Goal: Task Accomplishment & Management: Complete application form

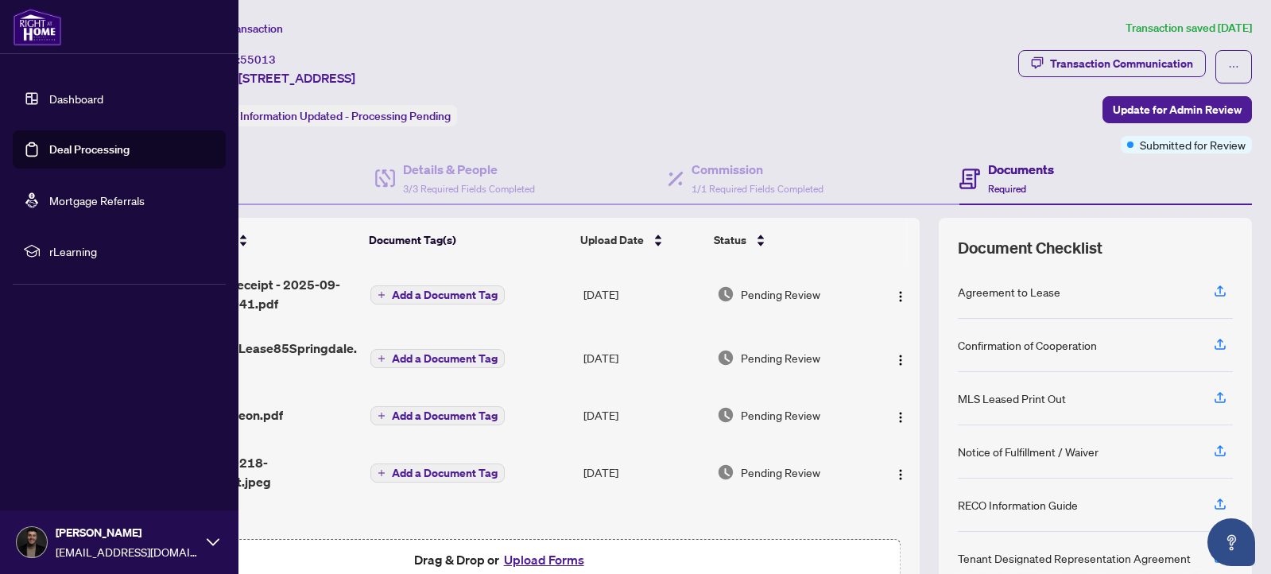
click at [49, 103] on link "Dashboard" at bounding box center [76, 98] width 54 height 14
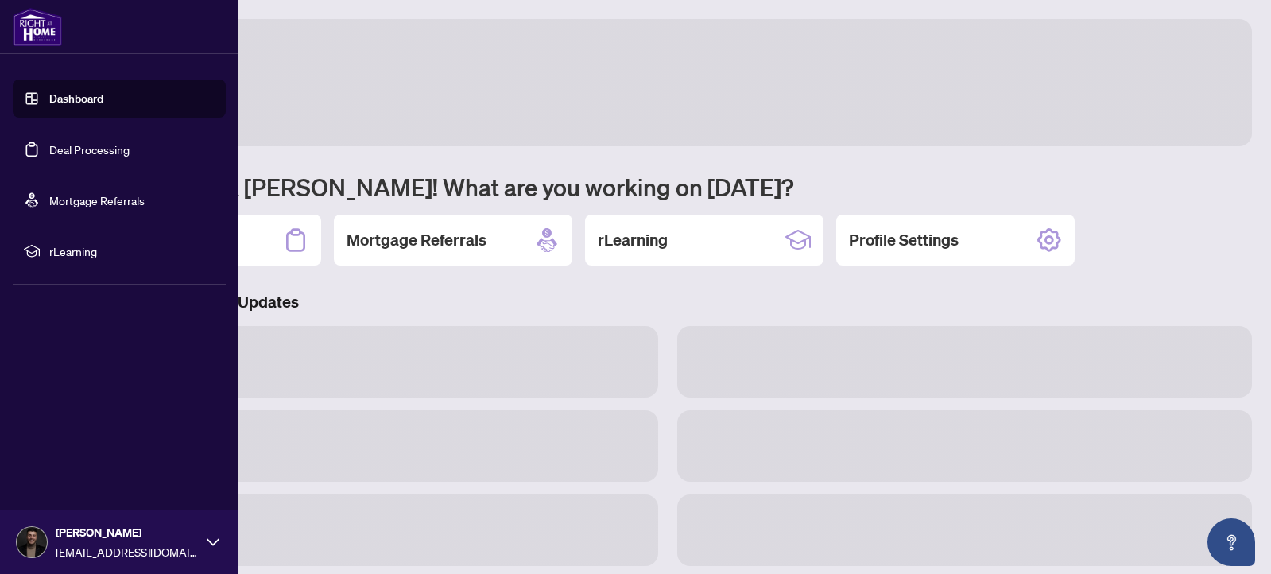
click at [57, 99] on link "Dashboard" at bounding box center [76, 98] width 54 height 14
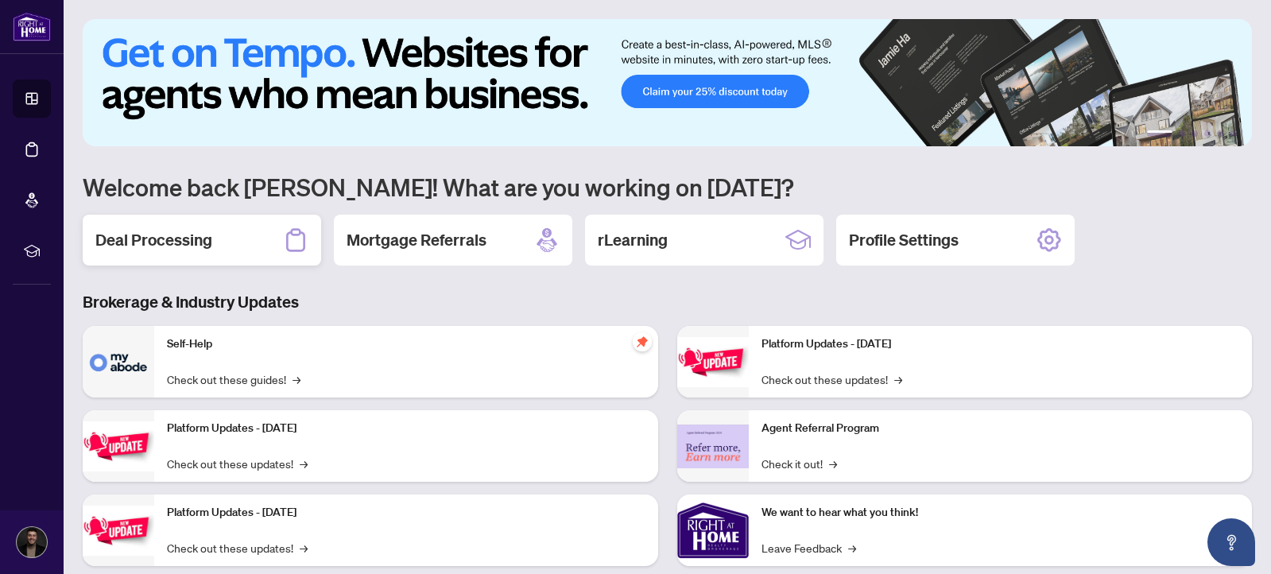
click at [209, 257] on div "Deal Processing" at bounding box center [202, 240] width 238 height 51
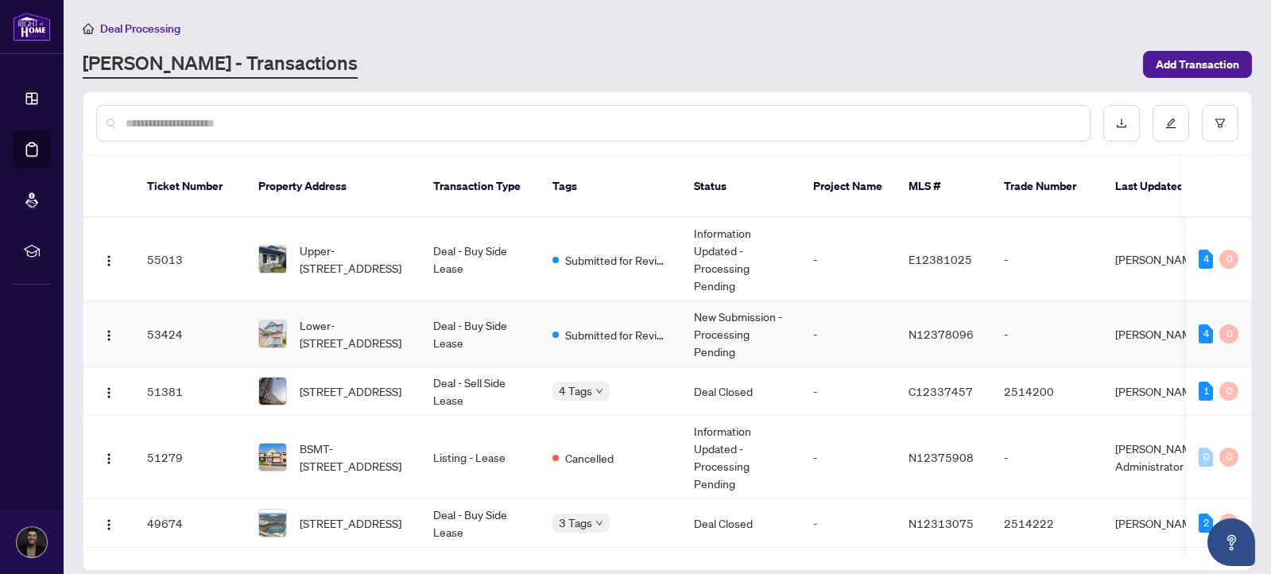
click at [625, 329] on span "Submitted for Review" at bounding box center [616, 334] width 103 height 17
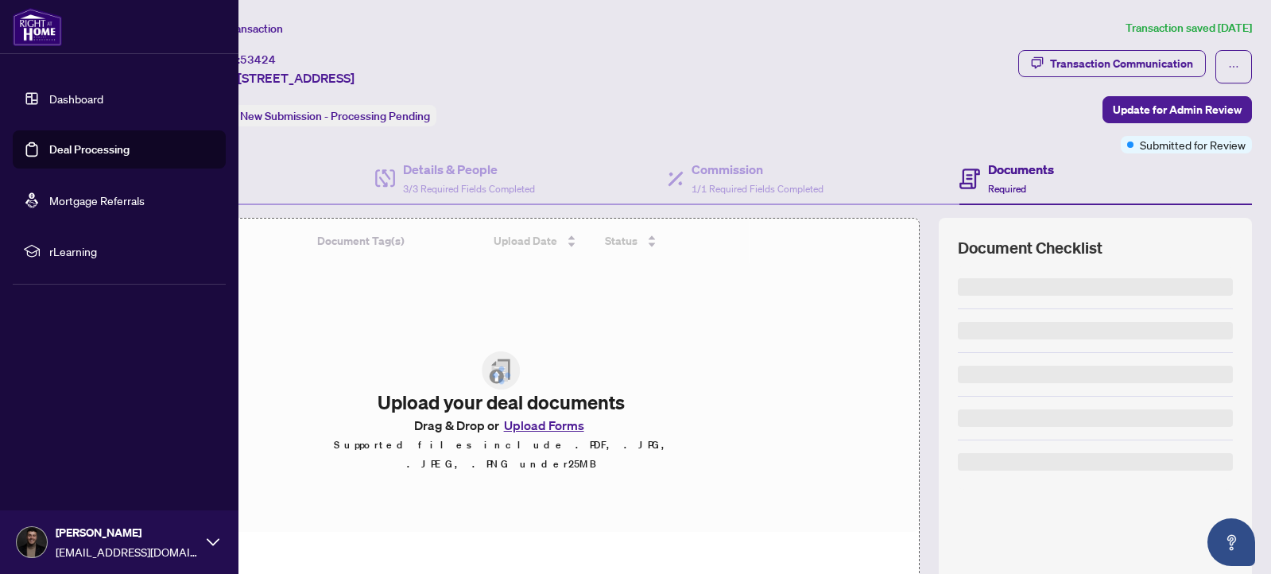
click at [49, 146] on link "Deal Processing" at bounding box center [89, 149] width 80 height 14
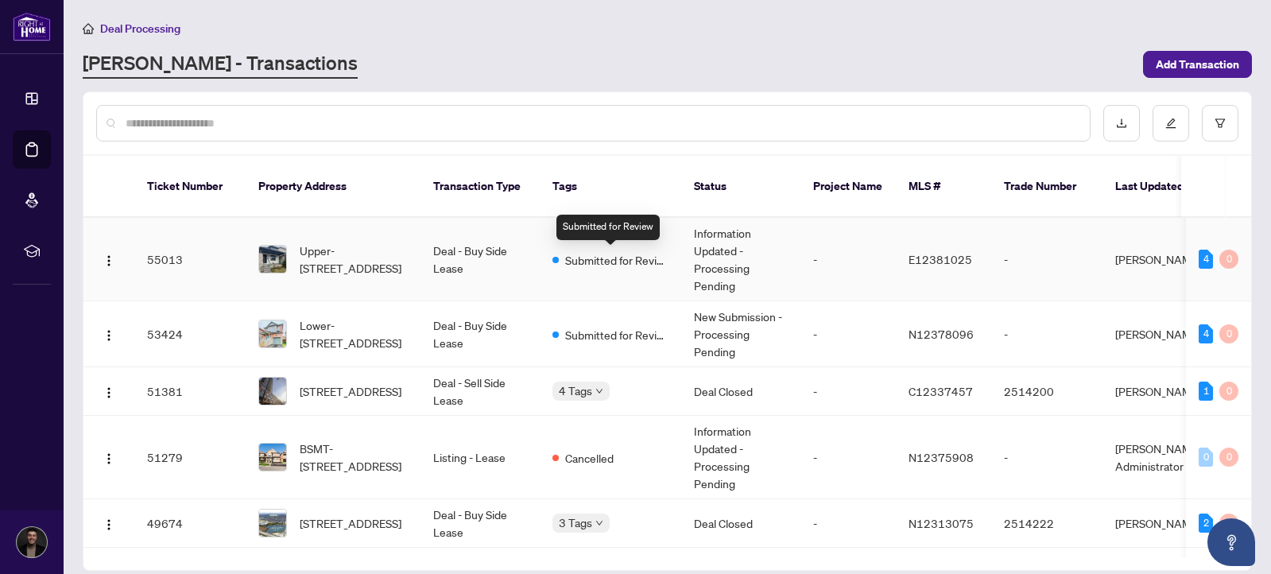
click at [595, 262] on span "Submitted for Review" at bounding box center [616, 259] width 103 height 17
click at [637, 338] on span "Submitted for Review" at bounding box center [616, 334] width 103 height 17
click at [589, 256] on span "Submitted for Review" at bounding box center [616, 259] width 103 height 17
click at [588, 345] on td "Submitted for Review" at bounding box center [611, 334] width 142 height 66
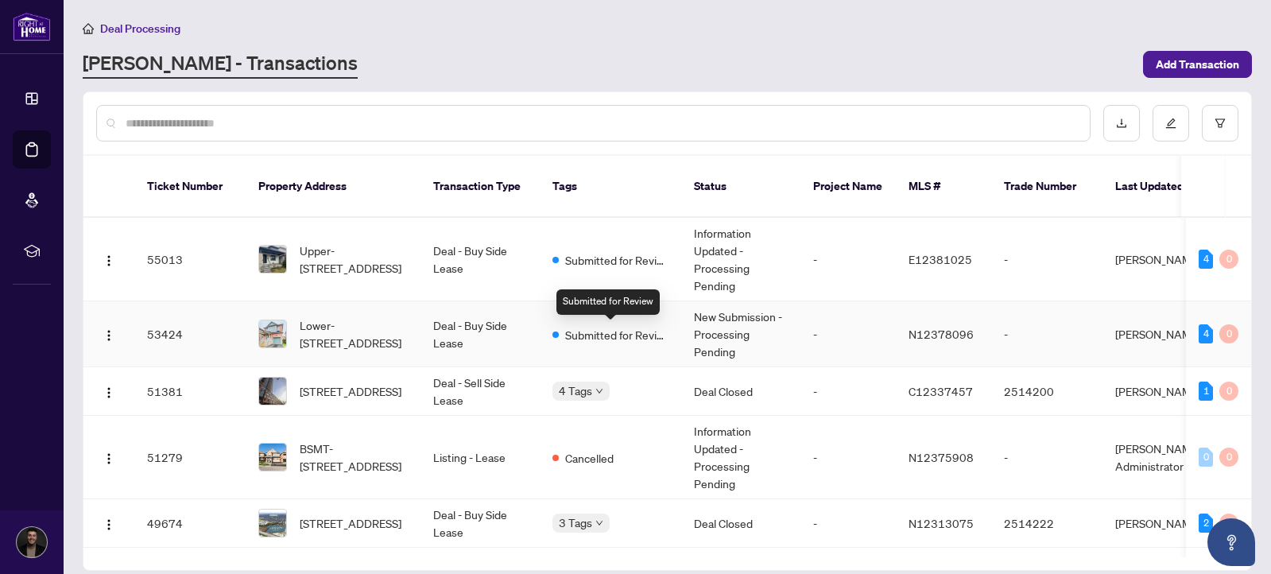
click at [622, 335] on span "Submitted for Review" at bounding box center [616, 334] width 103 height 17
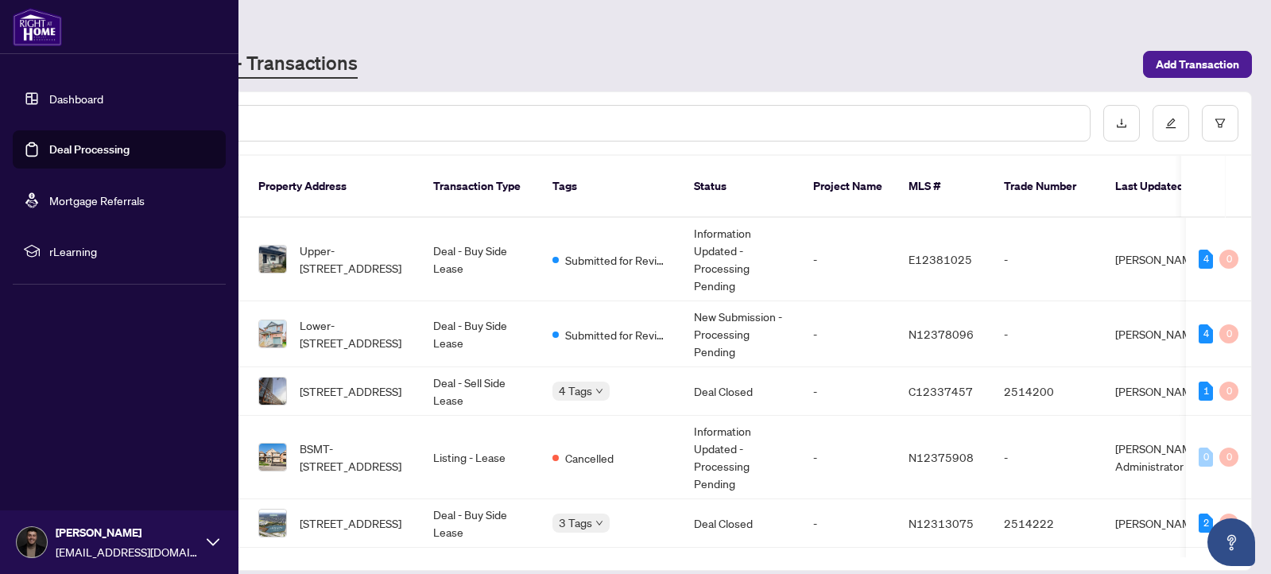
click at [49, 106] on link "Dashboard" at bounding box center [76, 98] width 54 height 14
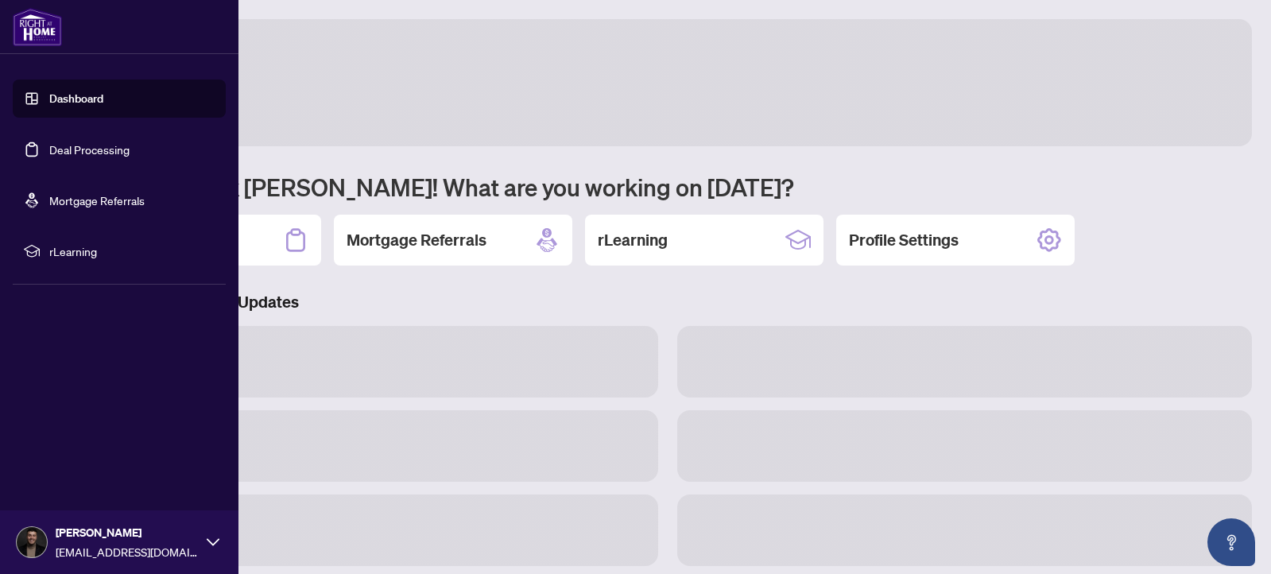
click at [49, 105] on link "Dashboard" at bounding box center [76, 98] width 54 height 14
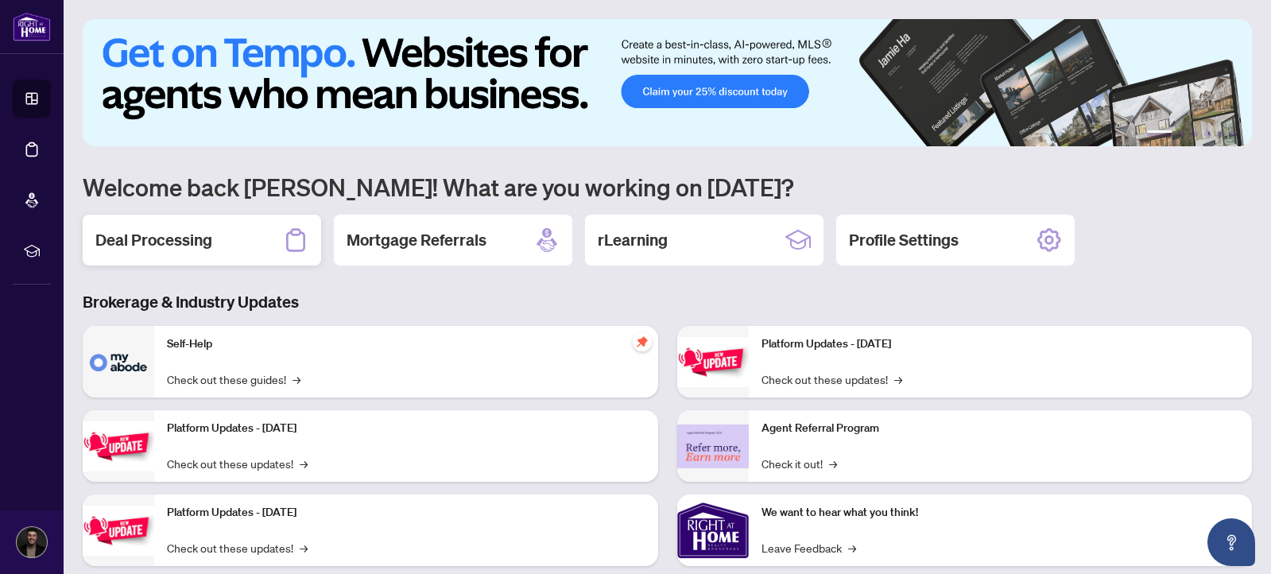
click at [173, 260] on div "Deal Processing" at bounding box center [202, 240] width 238 height 51
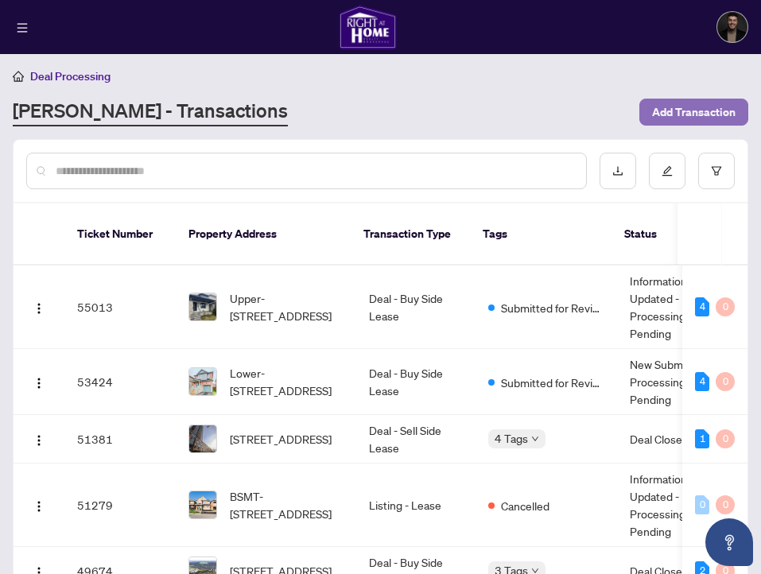
click at [673, 106] on span "Add Transaction" at bounding box center [693, 111] width 83 height 25
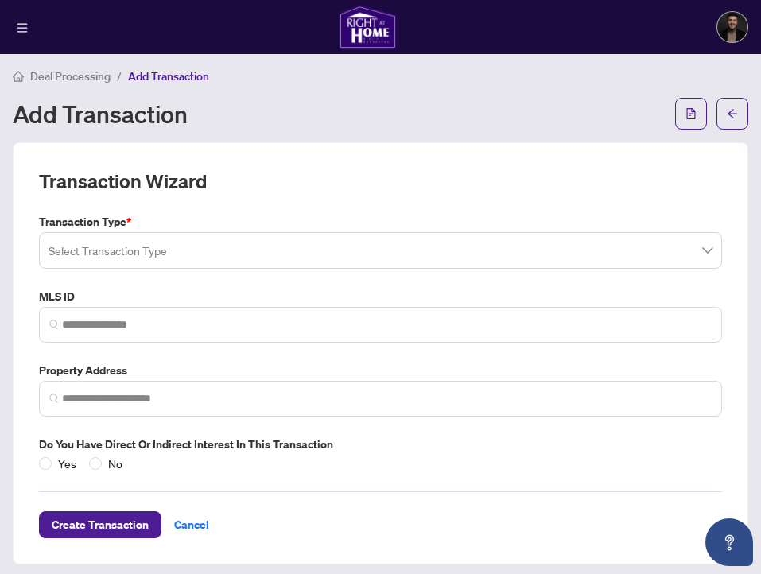
click at [199, 253] on input "search" at bounding box center [373, 252] width 650 height 35
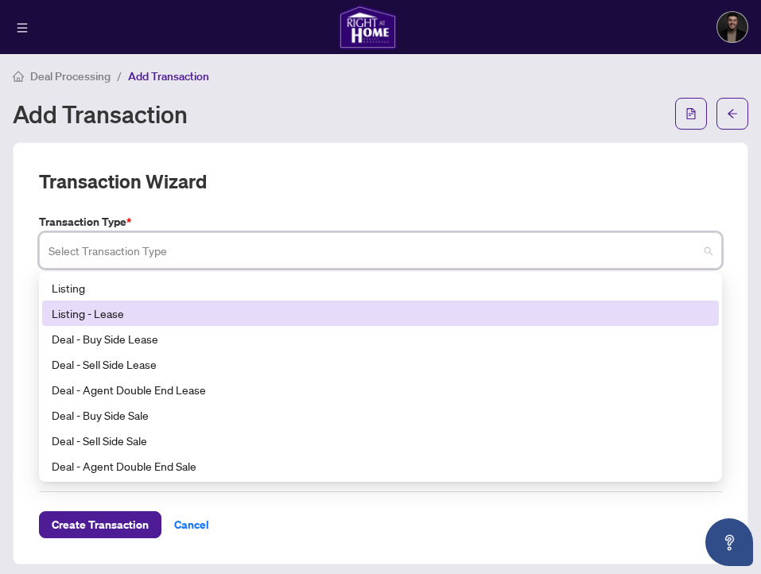
click at [161, 312] on div "Listing - Lease" at bounding box center [380, 312] width 657 height 17
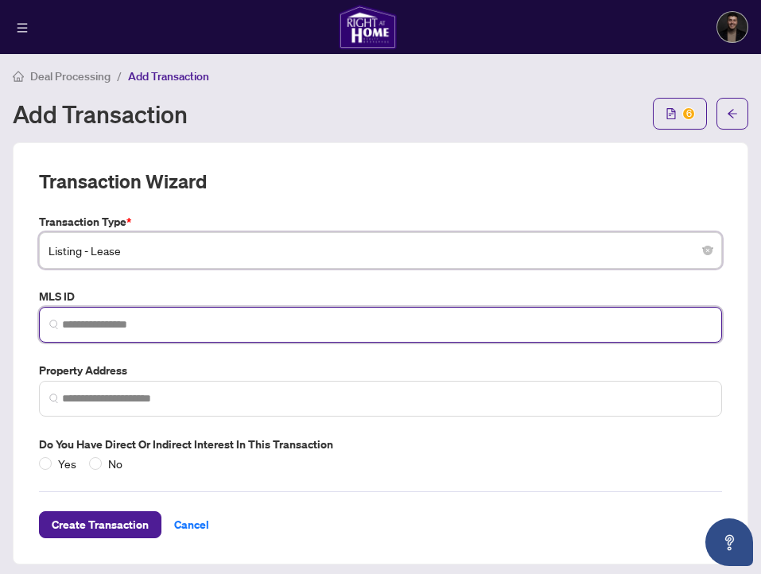
click at [133, 322] on input "search" at bounding box center [387, 324] width 650 height 17
paste input "*********"
type input "*********"
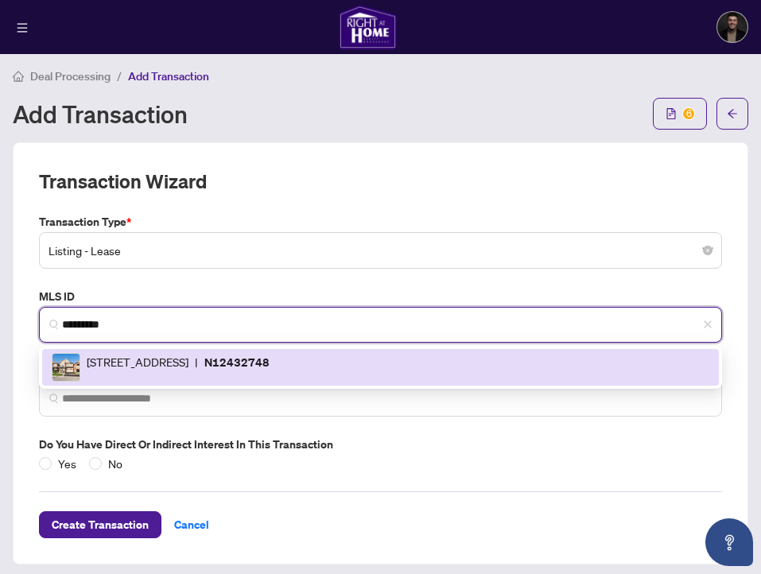
click at [188, 362] on span "[STREET_ADDRESS]" at bounding box center [138, 367] width 102 height 29
type input "**********"
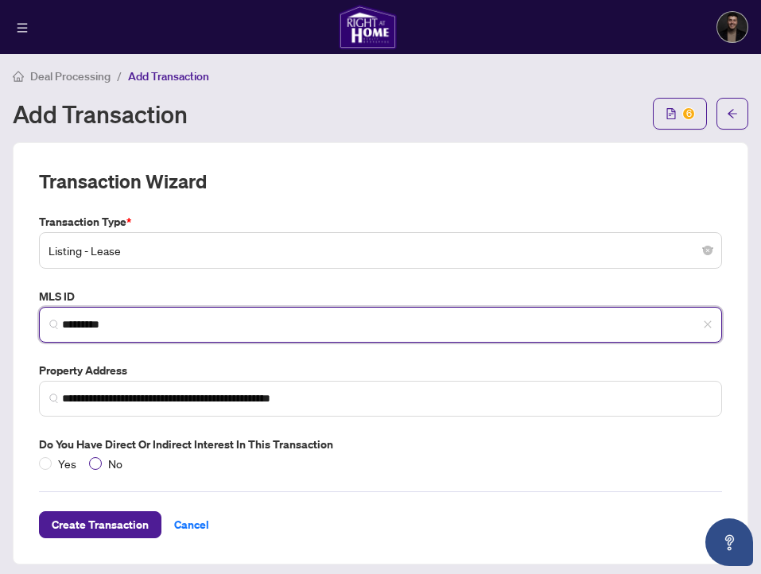
type input "*********"
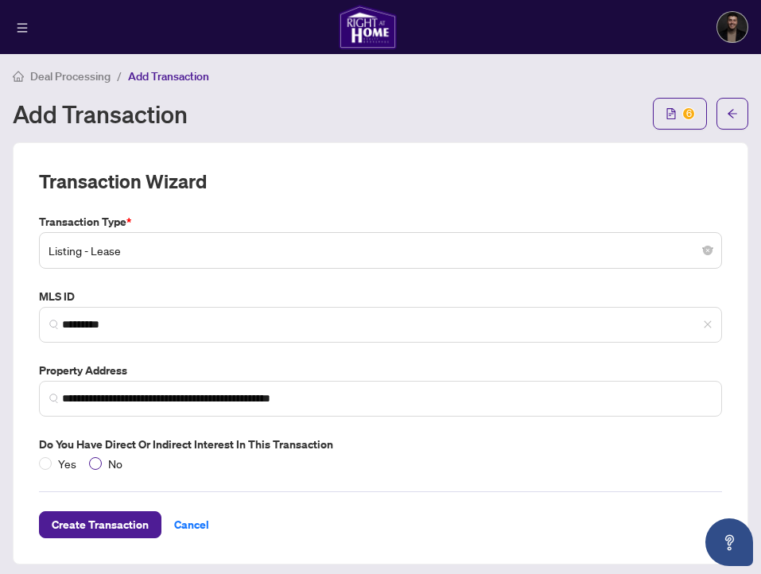
click at [108, 460] on span "No" at bounding box center [115, 463] width 27 height 17
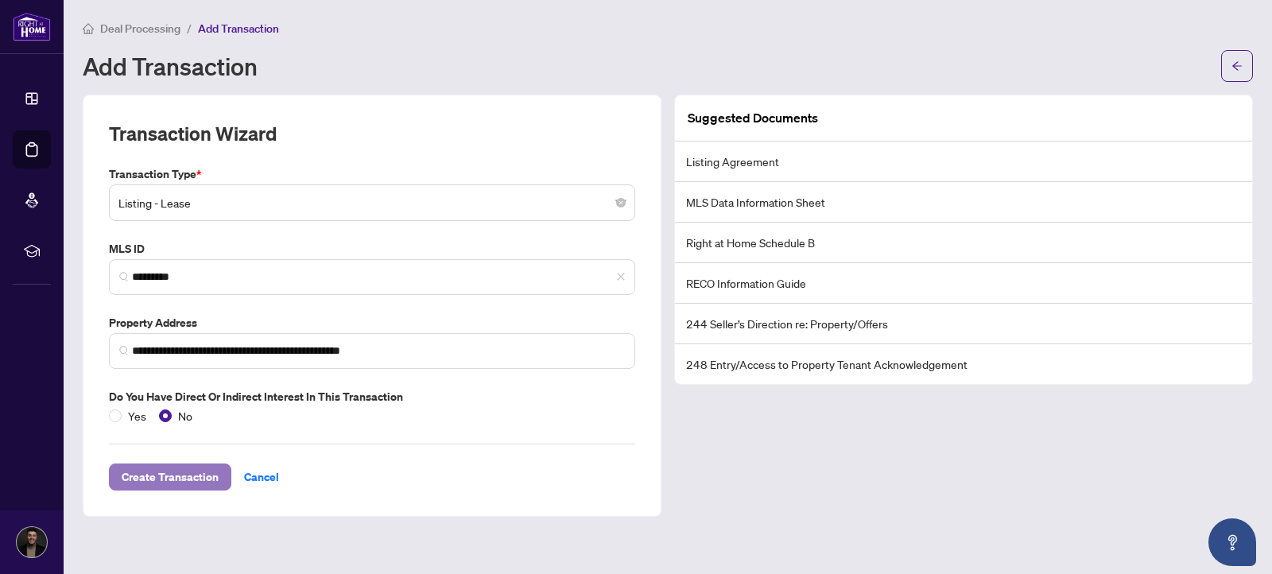
click at [210, 464] on button "Create Transaction" at bounding box center [170, 476] width 122 height 27
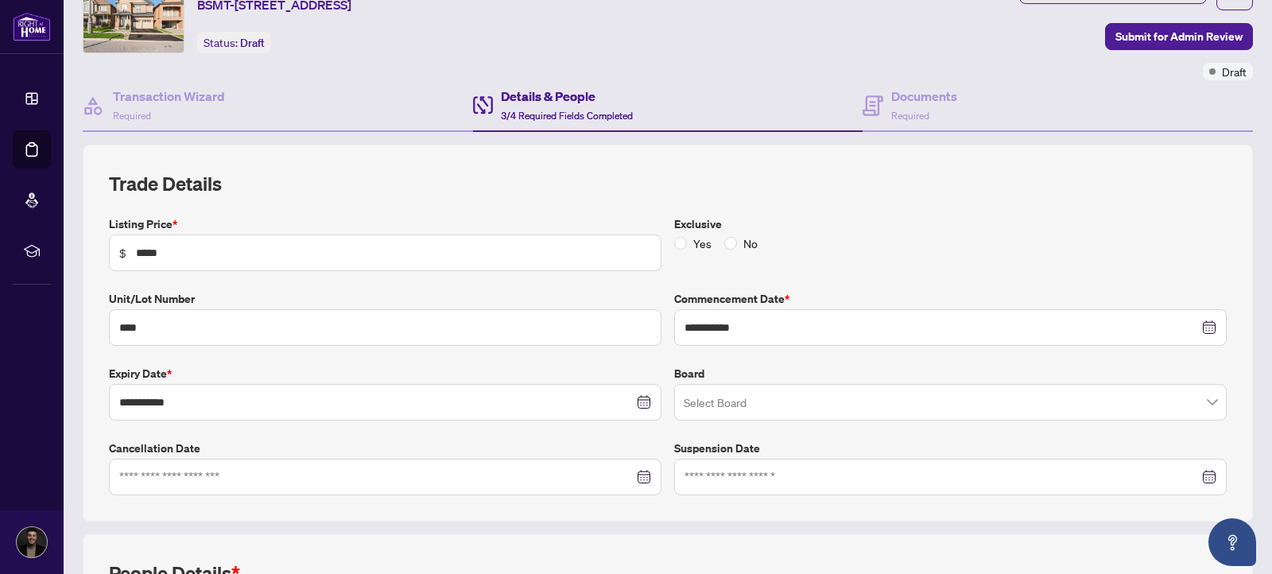
scroll to position [83, 0]
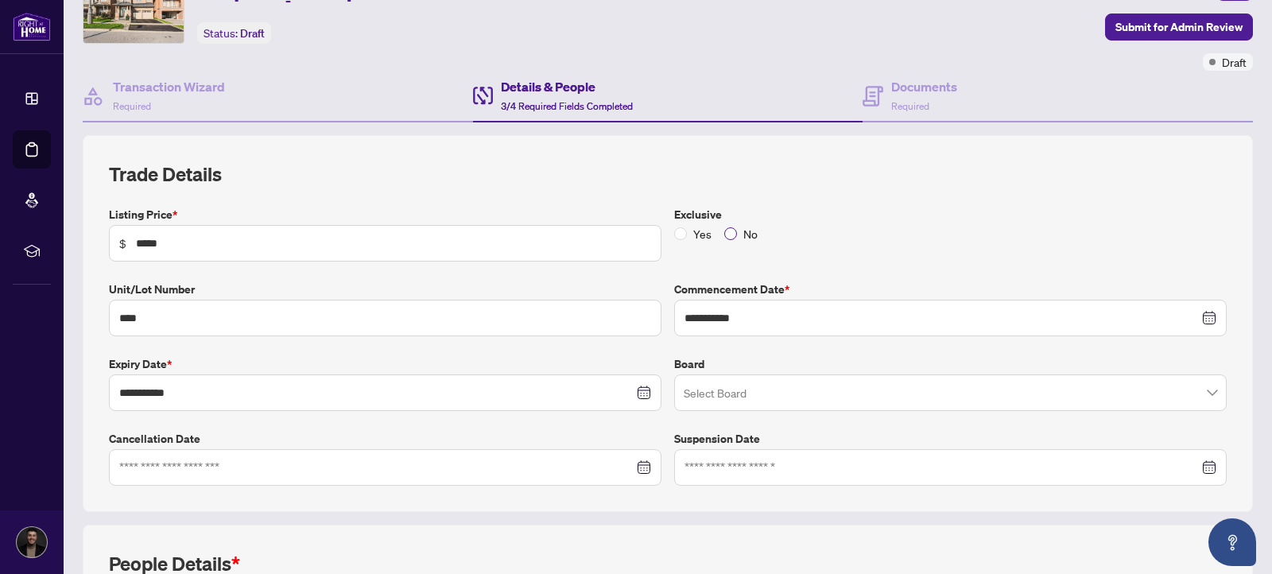
click at [737, 230] on span "No" at bounding box center [750, 233] width 27 height 17
click at [745, 405] on input "search" at bounding box center [943, 395] width 519 height 35
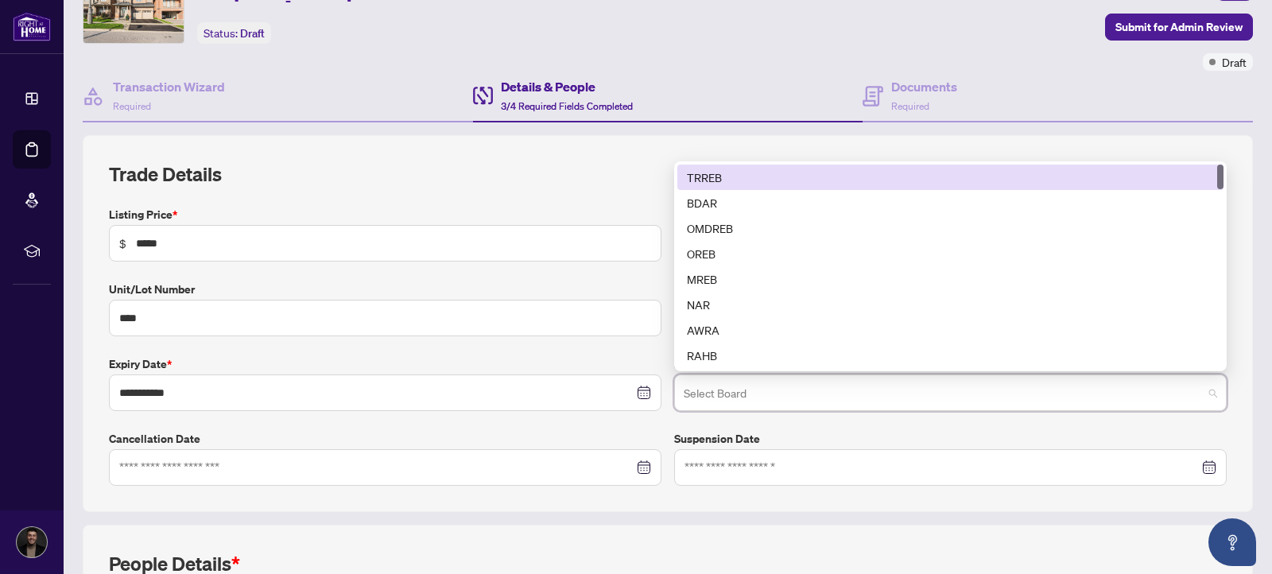
click at [748, 176] on div "TRREB" at bounding box center [950, 177] width 527 height 17
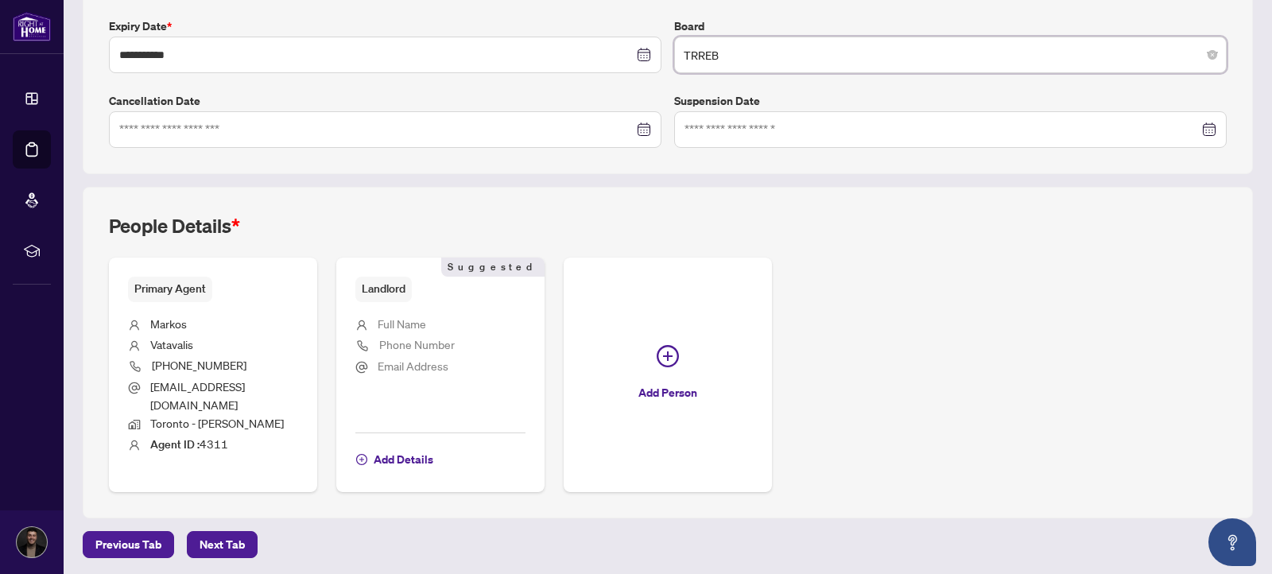
scroll to position [423, 0]
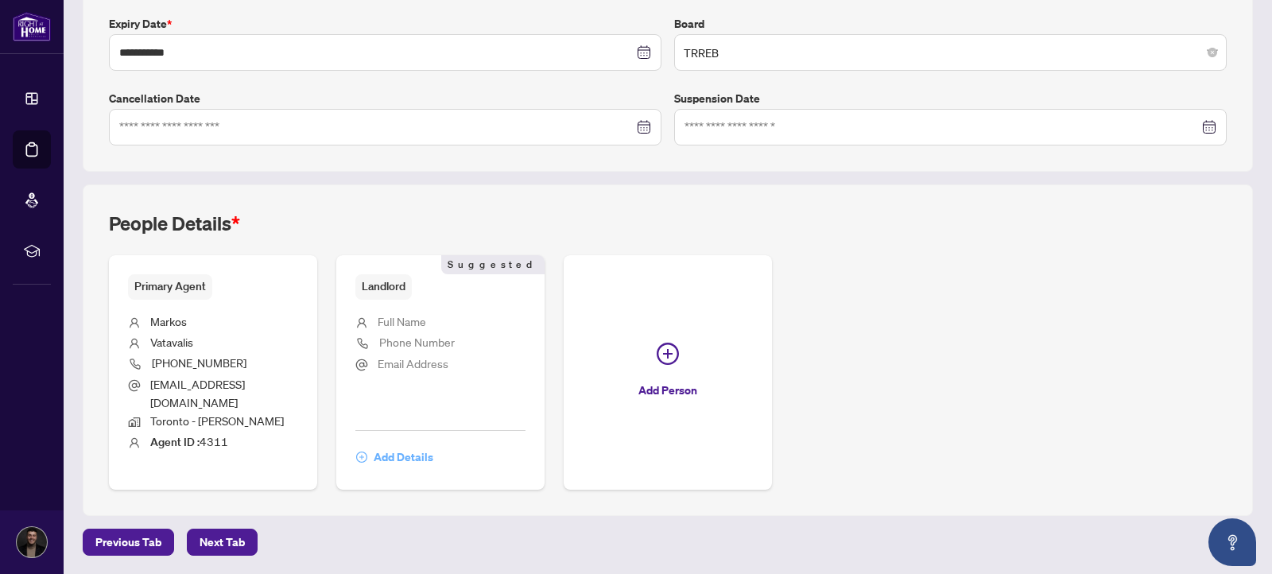
click at [388, 469] on button "Add Details" at bounding box center [394, 457] width 79 height 27
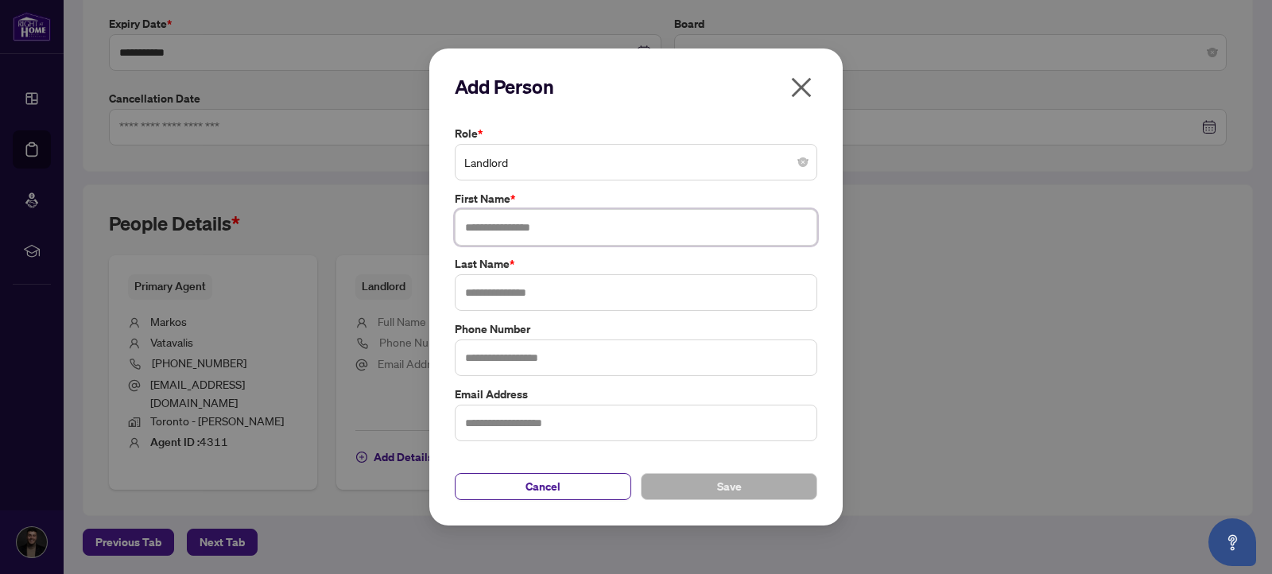
click at [541, 219] on input "text" at bounding box center [636, 227] width 363 height 37
type input "******"
type input "**********"
click at [789, 471] on div "Cancel Save" at bounding box center [636, 477] width 363 height 46
click at [789, 477] on button "Save" at bounding box center [729, 486] width 176 height 27
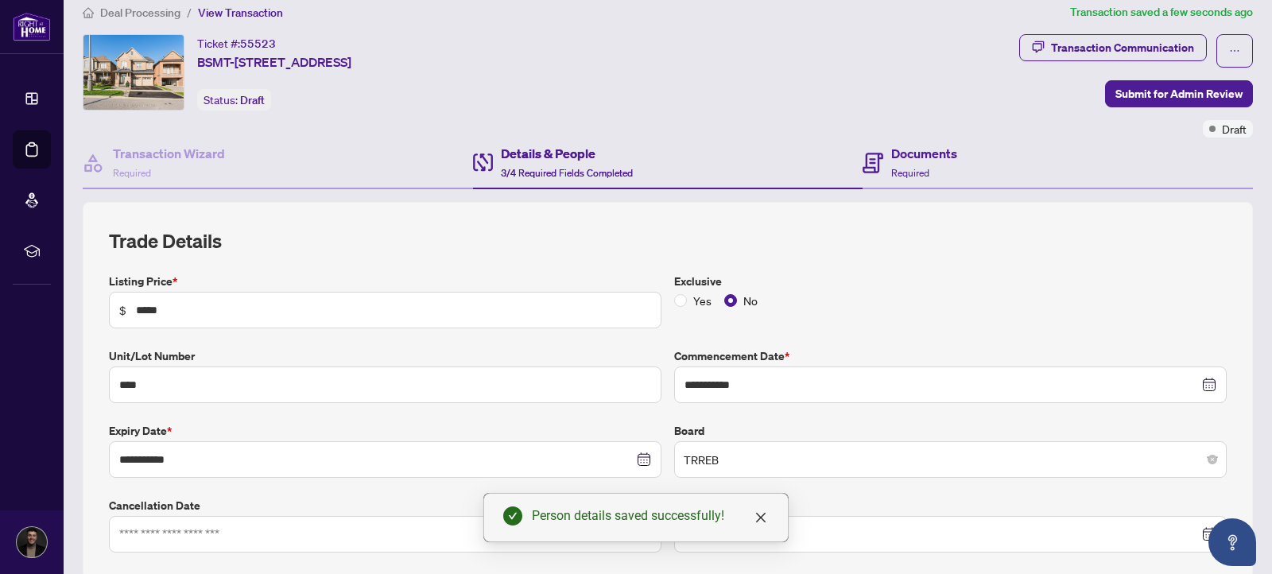
scroll to position [0, 0]
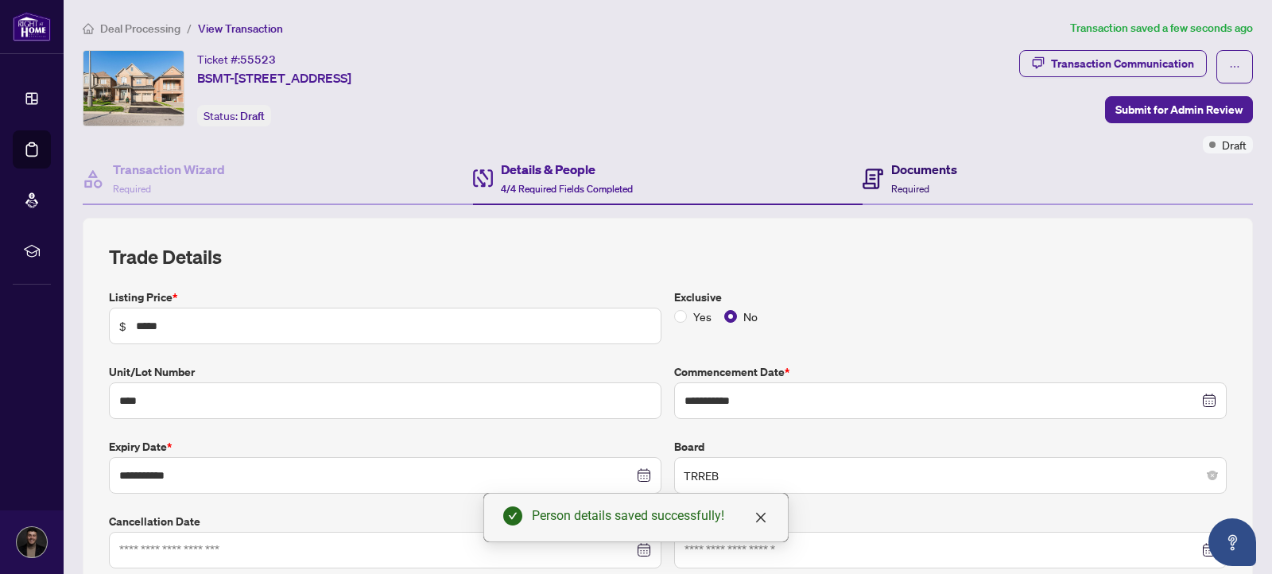
click at [895, 166] on h4 "Documents" at bounding box center [924, 169] width 66 height 19
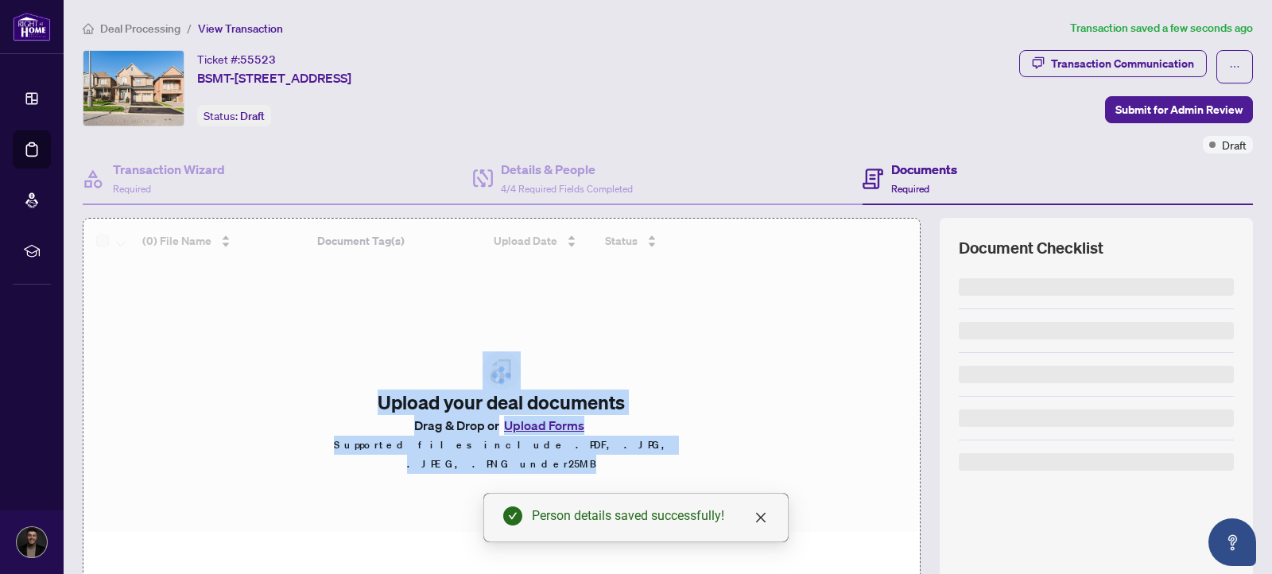
click at [1008, 369] on div "(0) File Name Document Tag(s) Upload Date Status (0) File Name Document Tag(s) …" at bounding box center [668, 413] width 1170 height 390
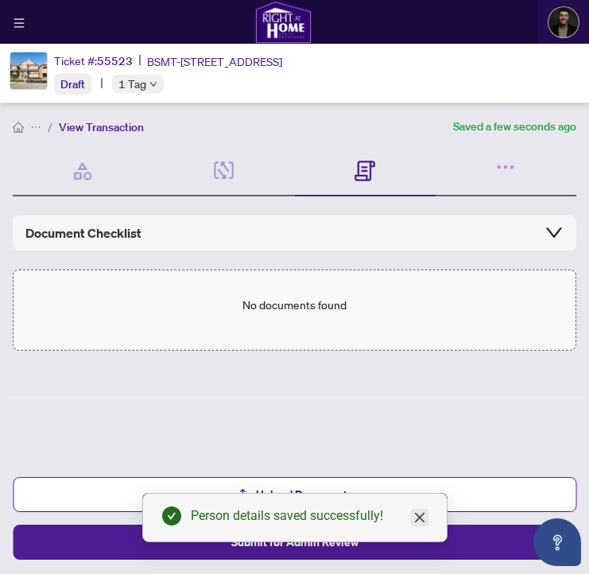
click at [417, 518] on icon "close" at bounding box center [419, 518] width 10 height 10
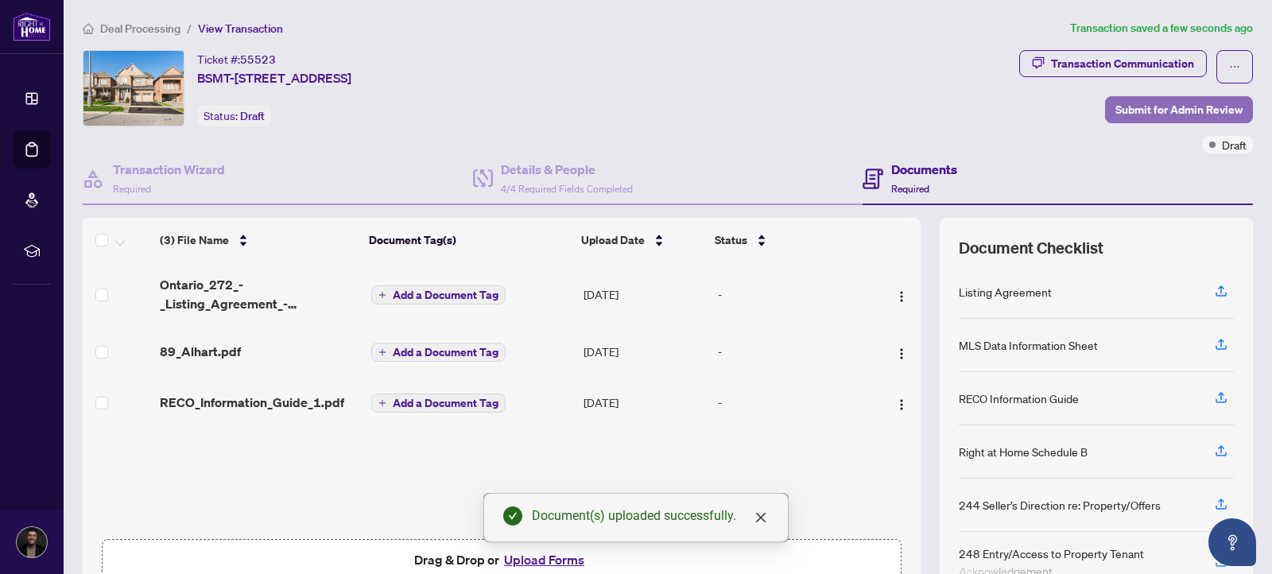
click at [1164, 113] on span "Submit for Admin Review" at bounding box center [1178, 109] width 127 height 25
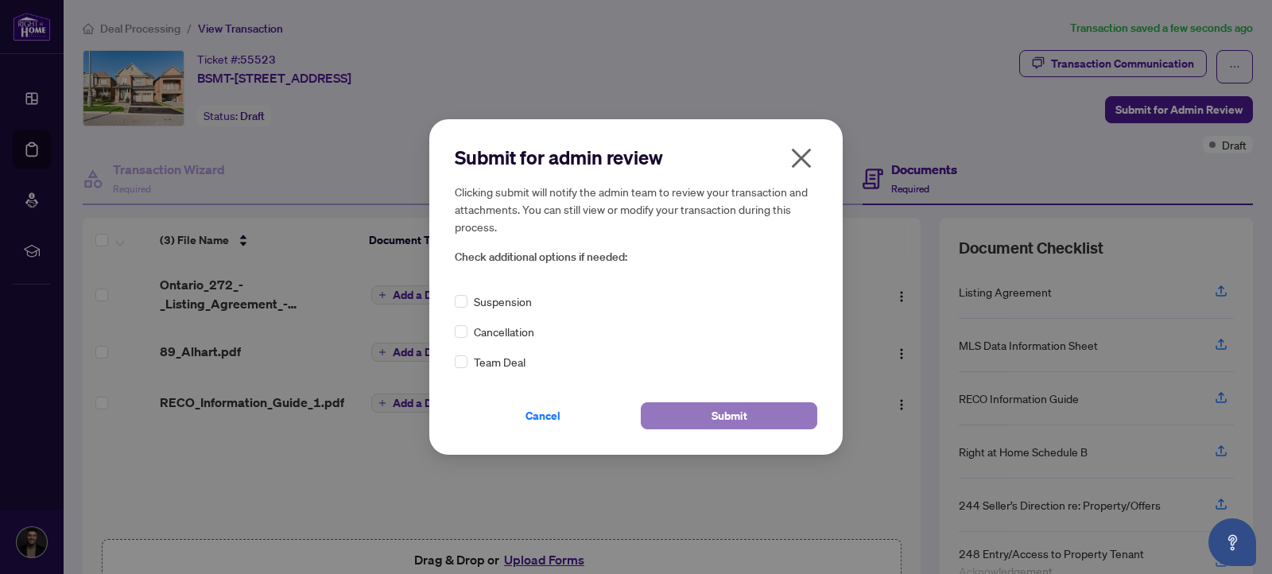
click at [756, 413] on button "Submit" at bounding box center [729, 415] width 176 height 27
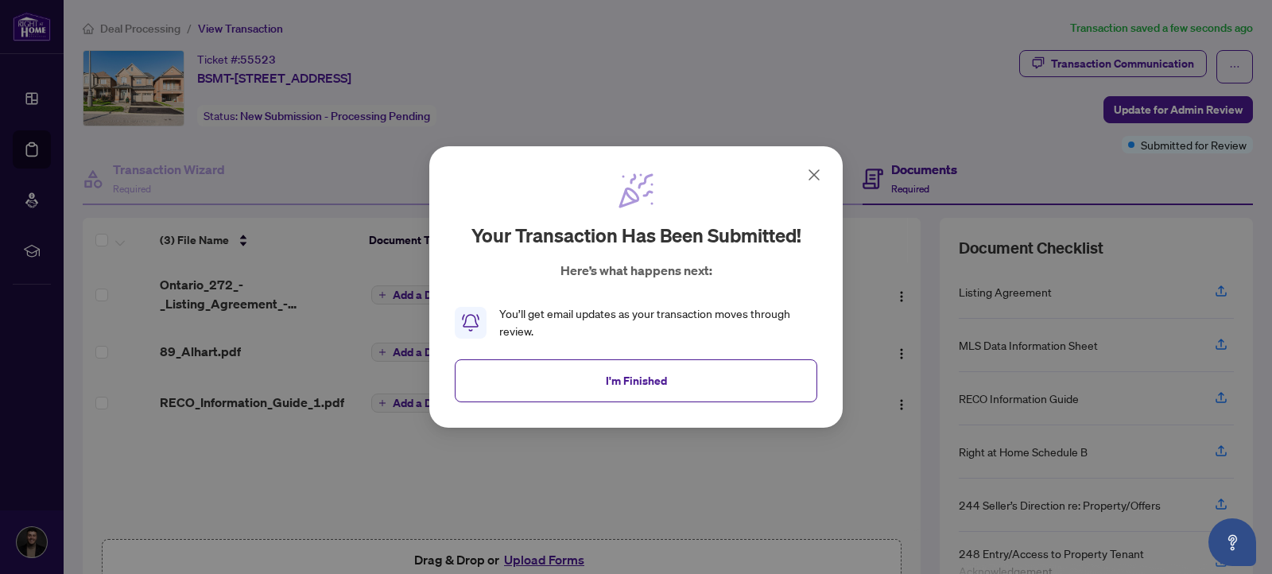
click at [800, 175] on div "Your transaction has been submitted! Here’s what happens next: You’ll get email…" at bounding box center [636, 256] width 363 height 169
click at [815, 176] on icon at bounding box center [814, 175] width 10 height 10
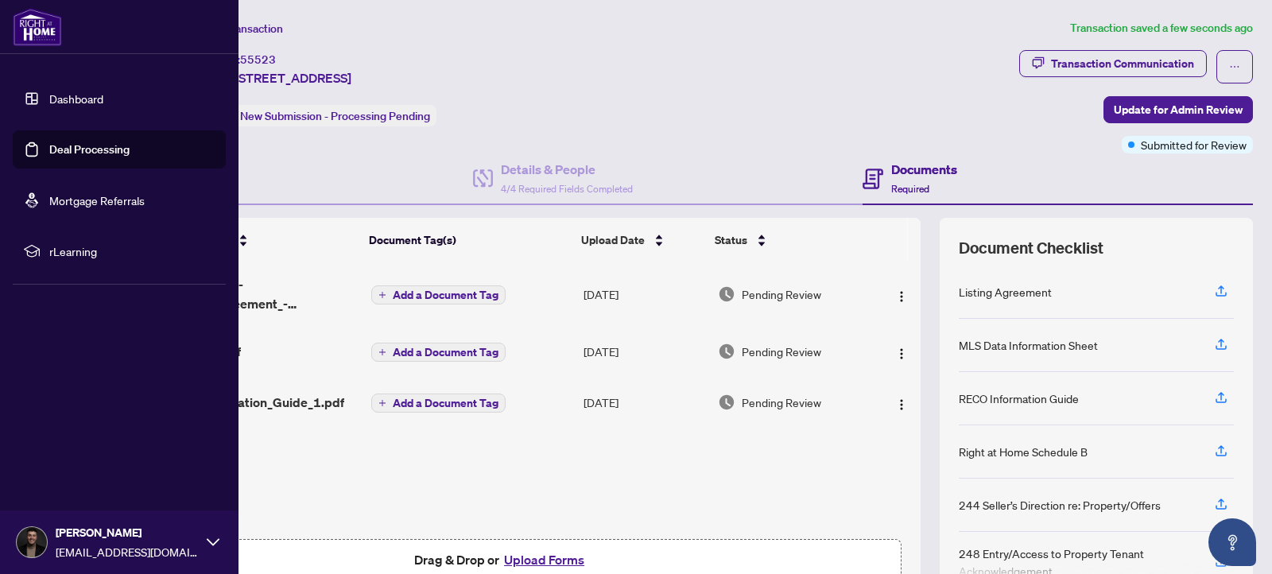
click at [49, 91] on link "Dashboard" at bounding box center [76, 98] width 54 height 14
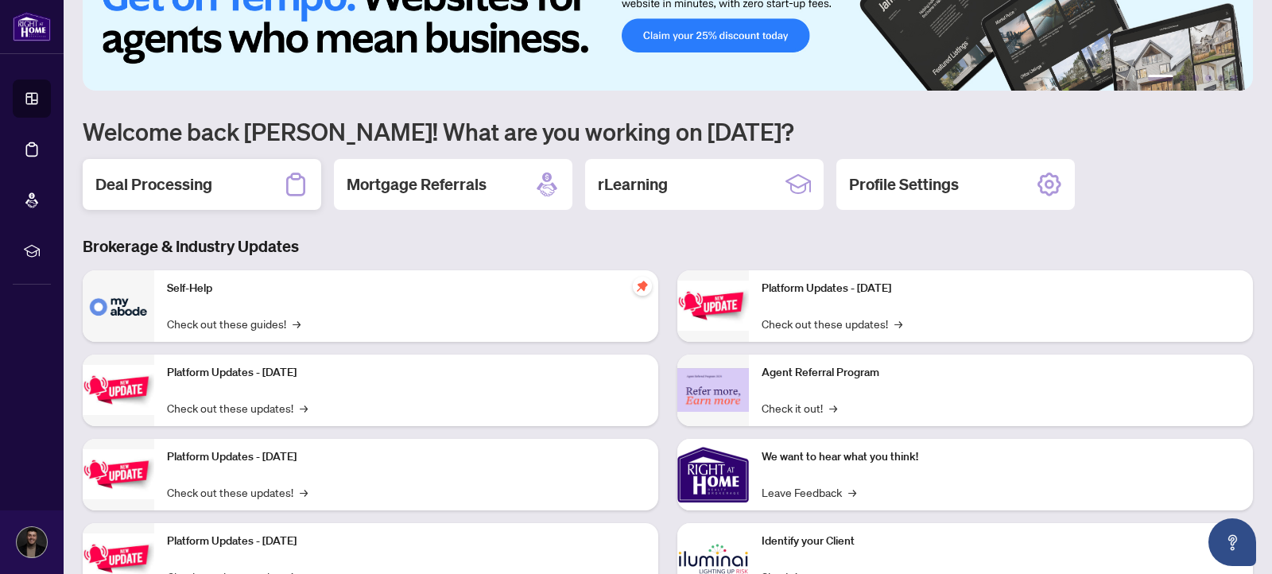
scroll to position [64, 0]
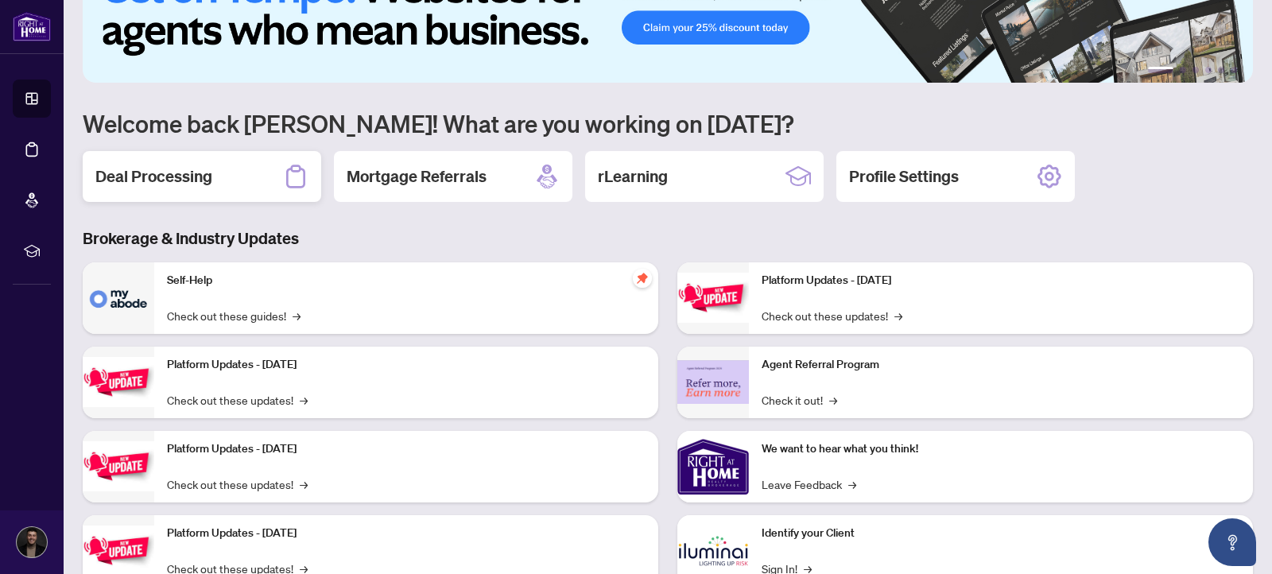
click at [184, 176] on h2 "Deal Processing" at bounding box center [153, 176] width 117 height 22
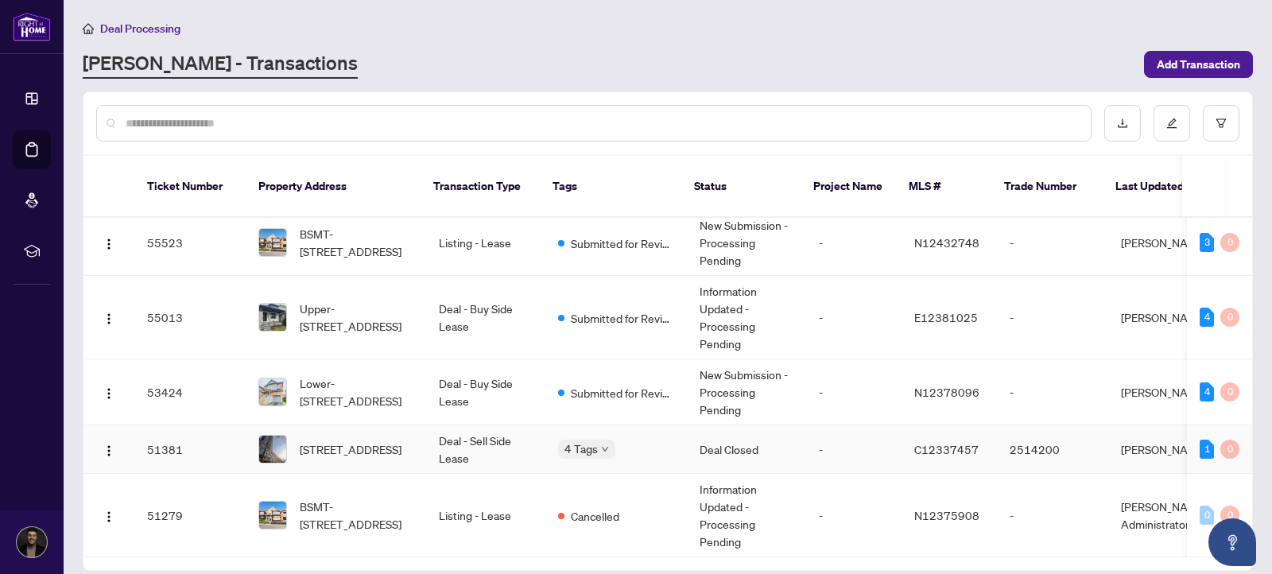
scroll to position [6, 0]
click at [596, 448] on body "Dashboard Deal Processing Mortgage Referrals rLearning Markos Vatavalis [EMAIL_…" at bounding box center [636, 287] width 1272 height 574
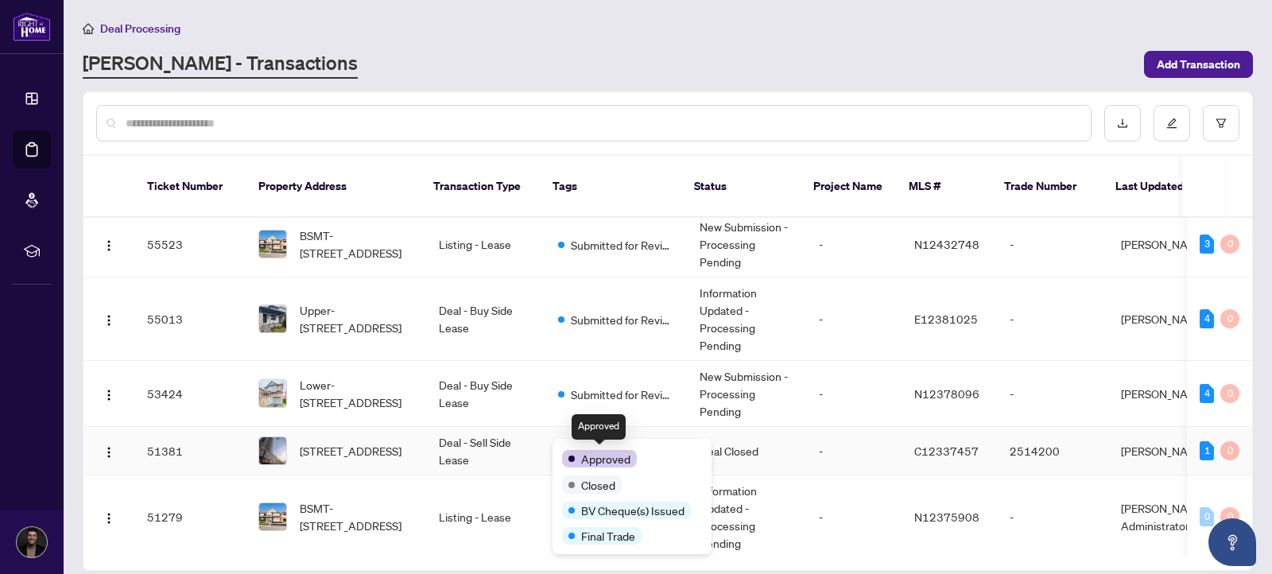
click at [596, 450] on span "Approved" at bounding box center [605, 458] width 49 height 17
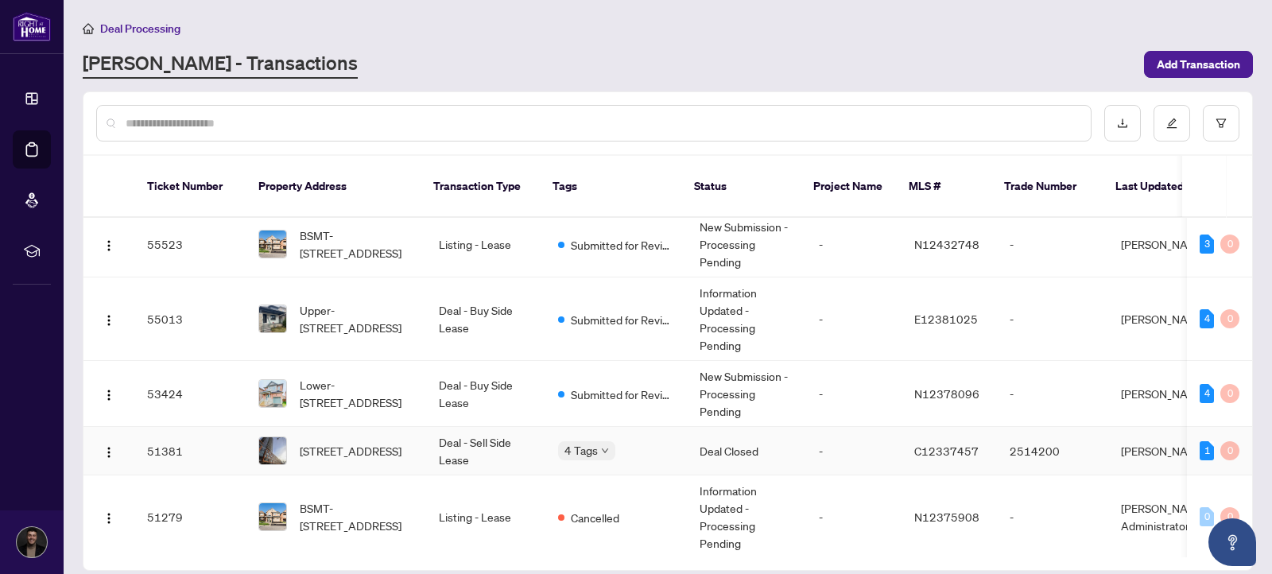
click at [537, 442] on td "Deal - Sell Side Lease" at bounding box center [485, 451] width 119 height 48
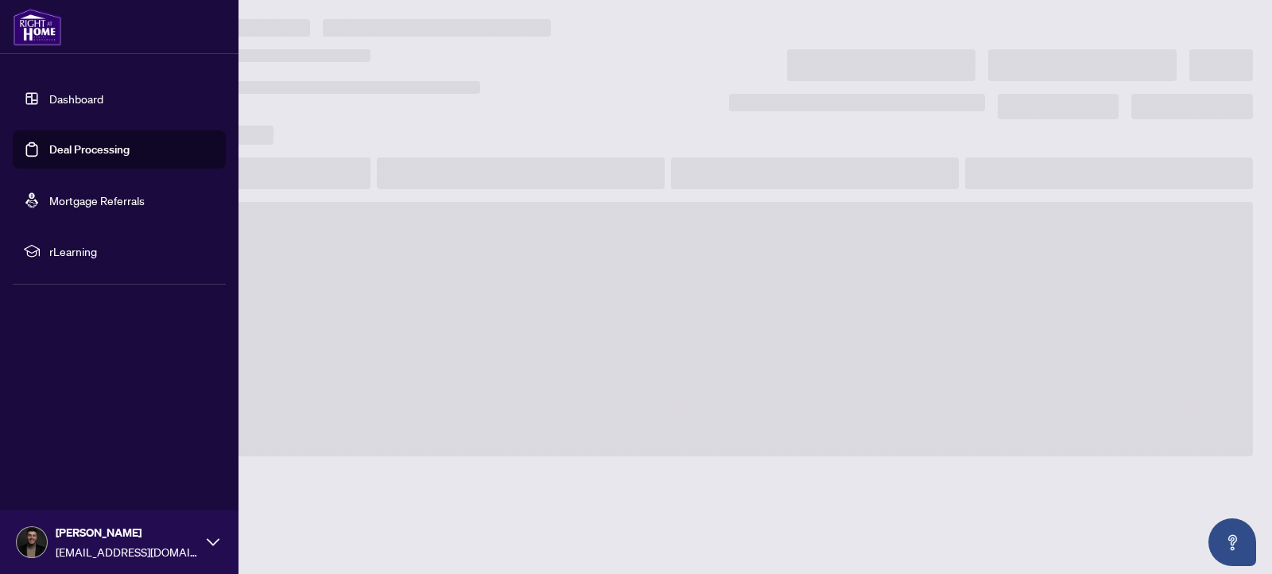
click at [0, 0] on div at bounding box center [119, 27] width 238 height 54
